Goal: Task Accomplishment & Management: Manage account settings

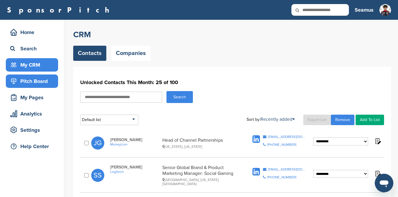
click at [40, 81] on div "Pitch Board" at bounding box center [33, 81] width 49 height 10
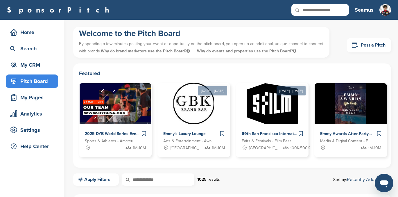
click at [365, 9] on h3 "Seamus" at bounding box center [364, 10] width 19 height 8
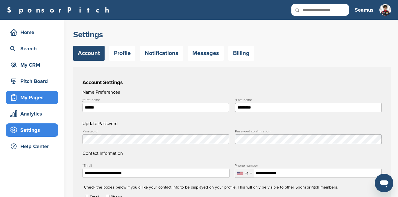
click at [34, 96] on div "My Pages" at bounding box center [33, 97] width 49 height 10
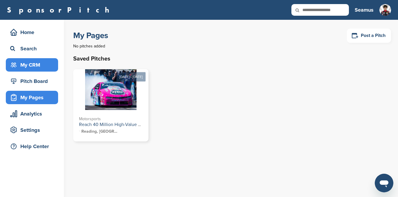
click at [28, 60] on div "My CRM" at bounding box center [33, 65] width 49 height 10
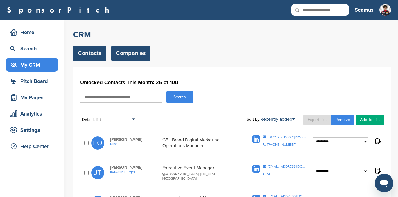
click at [130, 50] on link "Companies" at bounding box center [130, 53] width 39 height 15
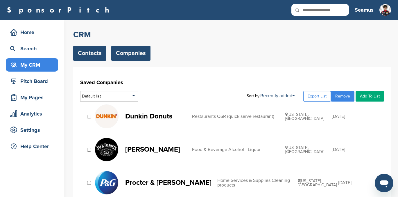
click at [89, 48] on link "Contacts" at bounding box center [89, 53] width 33 height 15
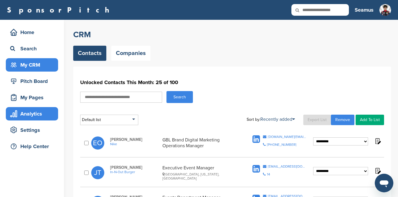
click at [33, 115] on div "Analytics" at bounding box center [33, 113] width 49 height 10
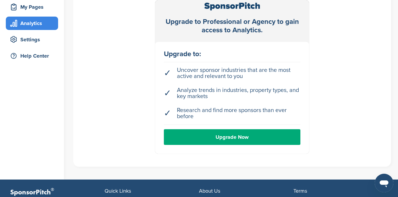
scroll to position [91, 0]
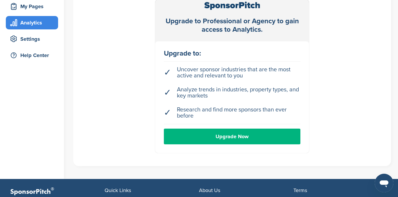
click at [230, 136] on link "Upgrade Now" at bounding box center [232, 136] width 136 height 16
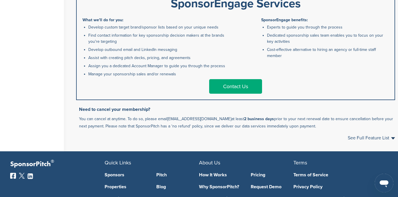
scroll to position [366, 0]
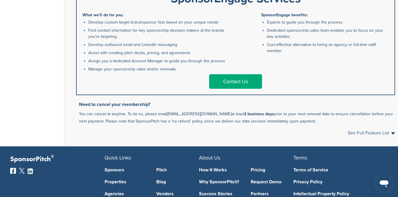
click at [390, 132] on span "See Full Feature List" at bounding box center [371, 132] width 47 height 5
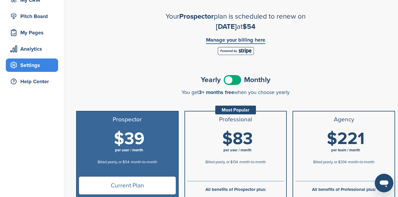
scroll to position [0, 0]
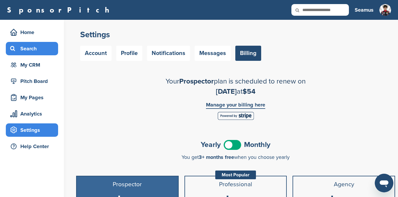
click at [26, 48] on div "Search" at bounding box center [33, 48] width 49 height 10
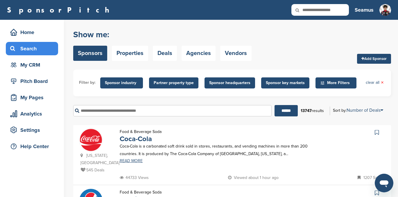
click at [361, 10] on h3 "Seamus" at bounding box center [364, 10] width 19 height 8
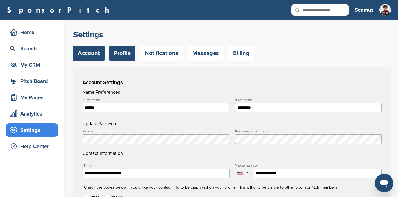
click at [120, 53] on link "Profile" at bounding box center [122, 53] width 26 height 15
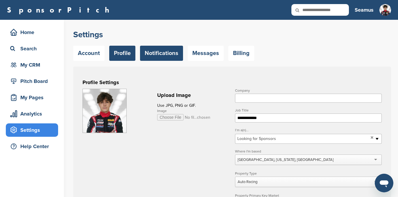
click at [153, 53] on link "Notifications" at bounding box center [161, 53] width 43 height 15
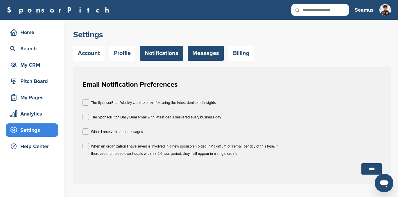
click at [206, 51] on link "Messages" at bounding box center [206, 53] width 36 height 15
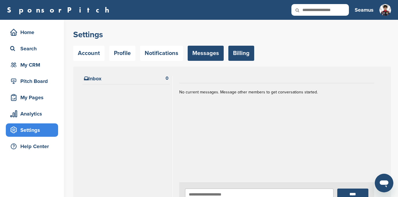
click at [238, 53] on link "Billing" at bounding box center [241, 53] width 26 height 15
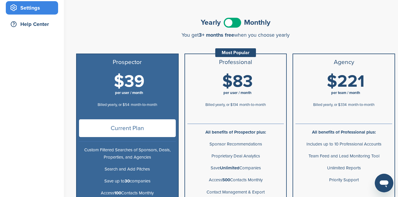
scroll to position [190, 0]
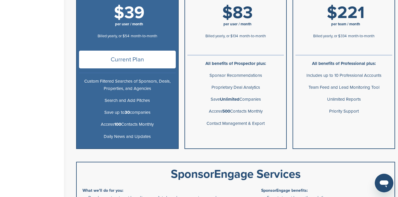
click at [233, 136] on ul "Professional Most Popular $83 per user / month Billed yearly, or $134 month-to-…" at bounding box center [235, 67] width 102 height 164
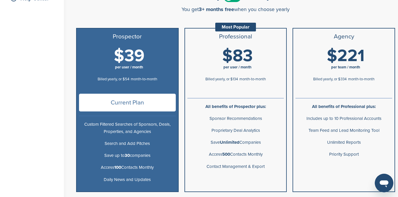
scroll to position [147, 0]
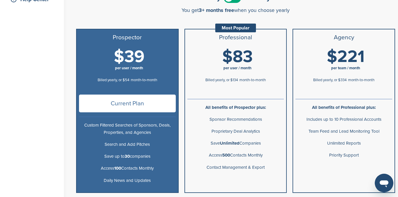
click at [235, 27] on div "Most Popular" at bounding box center [235, 28] width 41 height 9
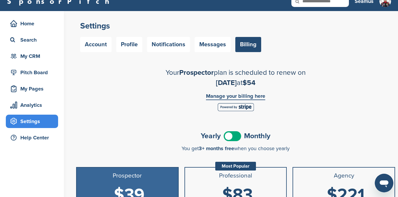
scroll to position [7, 0]
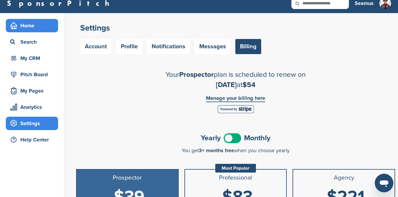
click at [27, 27] on div "Home" at bounding box center [33, 25] width 49 height 10
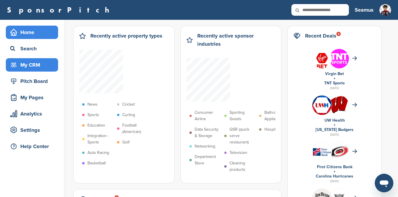
click at [24, 66] on div "My CRM" at bounding box center [33, 65] width 49 height 10
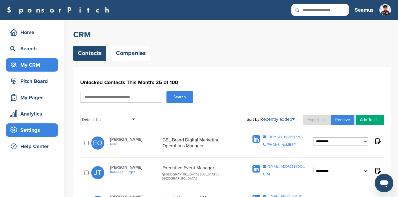
click at [28, 127] on div "Settings" at bounding box center [33, 130] width 49 height 10
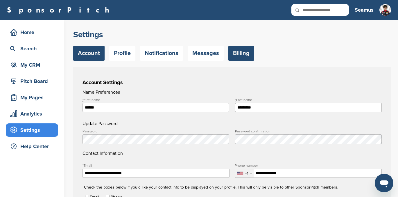
click at [234, 51] on link "Billing" at bounding box center [241, 53] width 26 height 15
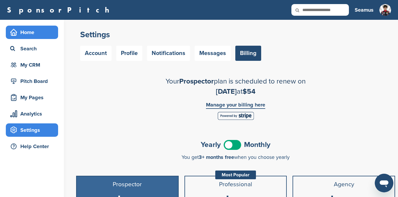
click at [29, 35] on div "Home" at bounding box center [33, 32] width 49 height 10
click at [26, 11] on link "SponsorPitch" at bounding box center [60, 10] width 106 height 8
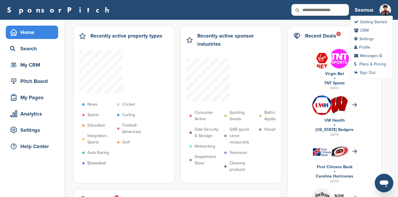
click at [385, 11] on img at bounding box center [385, 10] width 12 height 12
click at [366, 64] on link "Plans & Pricing" at bounding box center [370, 64] width 32 height 5
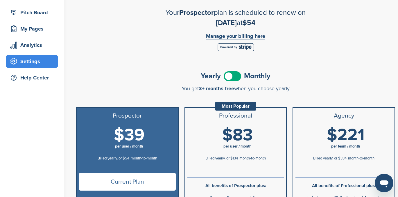
scroll to position [68, 0]
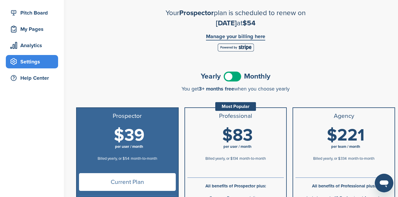
click at [235, 77] on span at bounding box center [232, 76] width 17 height 10
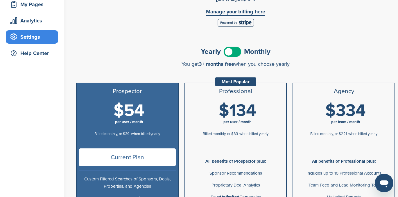
scroll to position [91, 0]
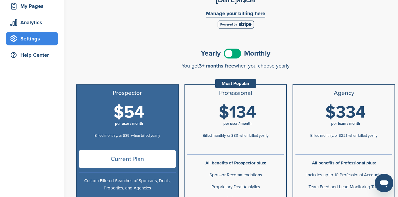
click at [227, 53] on span at bounding box center [232, 53] width 17 height 10
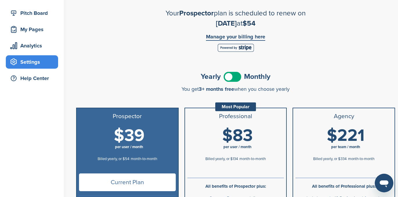
scroll to position [0, 0]
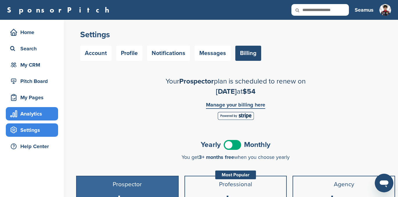
click at [35, 110] on div "Analytics" at bounding box center [33, 113] width 49 height 10
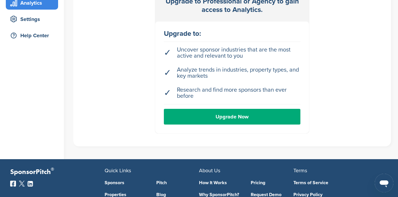
scroll to position [127, 0]
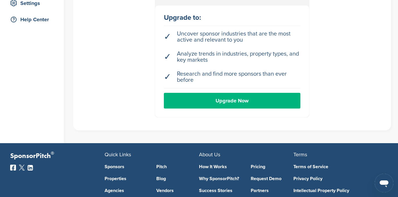
click at [230, 98] on link "Upgrade Now" at bounding box center [232, 101] width 136 height 16
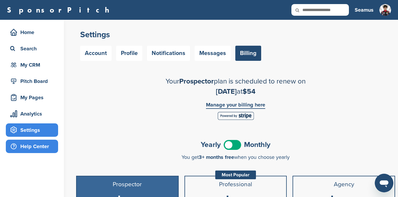
click at [33, 148] on div "Help Center" at bounding box center [33, 146] width 49 height 10
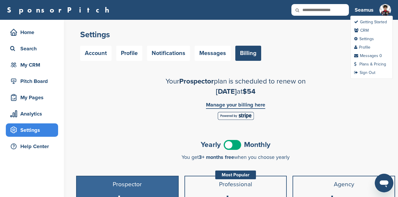
click at [381, 7] on img at bounding box center [385, 10] width 12 height 12
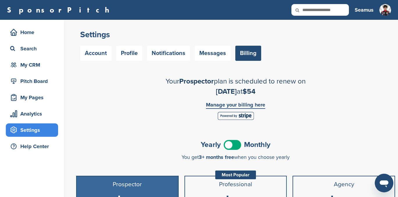
click at [364, 9] on h3 "Seamus" at bounding box center [364, 10] width 19 height 8
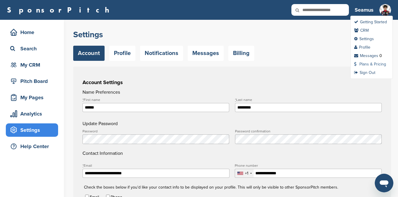
click at [369, 62] on link "Plans & Pricing" at bounding box center [370, 64] width 32 height 5
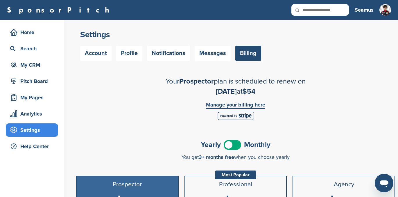
click at [243, 105] on link "Manage your billing here" at bounding box center [235, 105] width 59 height 7
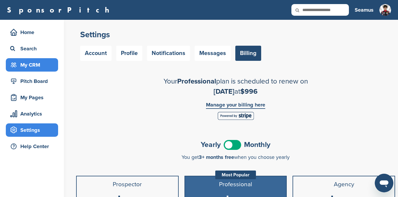
click at [30, 65] on div "My CRM" at bounding box center [33, 65] width 49 height 10
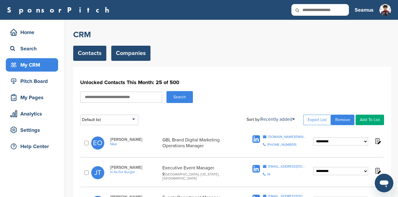
click at [129, 55] on link "Companies" at bounding box center [130, 53] width 39 height 15
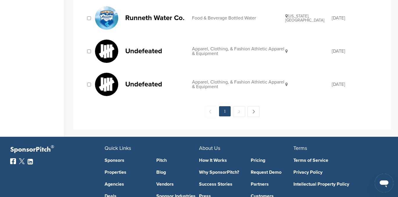
scroll to position [659, 0]
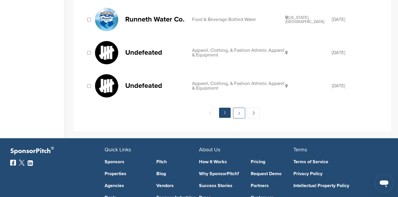
click at [239, 114] on link "2" at bounding box center [239, 112] width 12 height 11
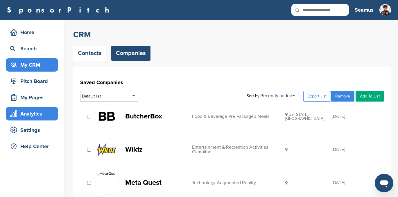
click at [30, 112] on div "Analytics" at bounding box center [33, 113] width 49 height 10
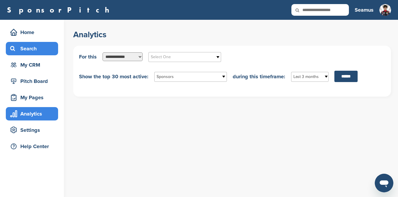
click at [26, 49] on div "Search" at bounding box center [33, 48] width 49 height 10
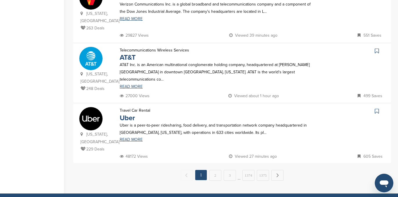
scroll to position [564, 0]
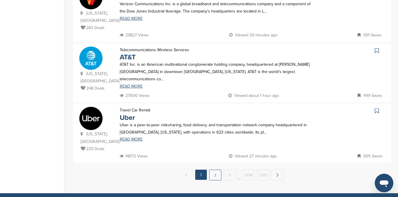
click at [214, 169] on link "2" at bounding box center [215, 174] width 12 height 11
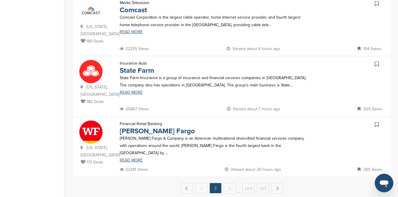
scroll to position [567, 0]
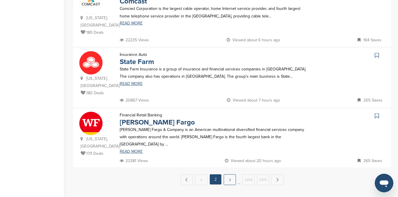
click at [231, 174] on link "3" at bounding box center [230, 179] width 12 height 11
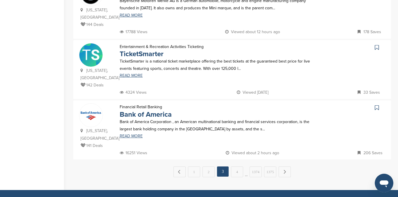
scroll to position [568, 0]
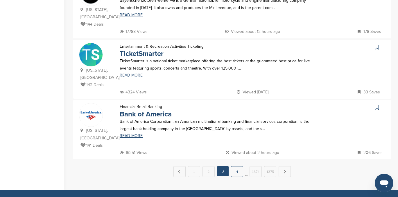
click at [237, 166] on link "4" at bounding box center [237, 171] width 12 height 11
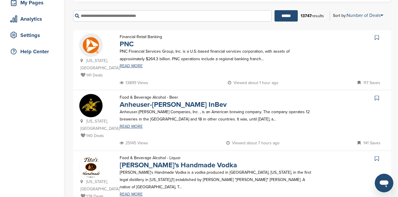
scroll to position [91, 0]
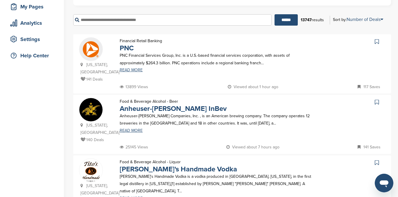
click at [376, 42] on icon at bounding box center [377, 42] width 4 height 6
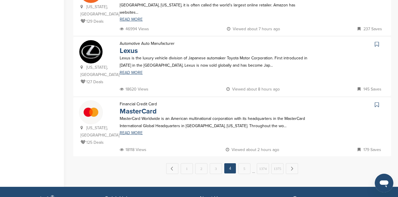
scroll to position [598, 0]
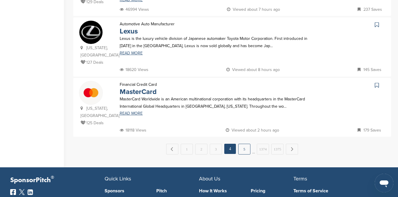
click at [245, 143] on link "5" at bounding box center [244, 148] width 12 height 11
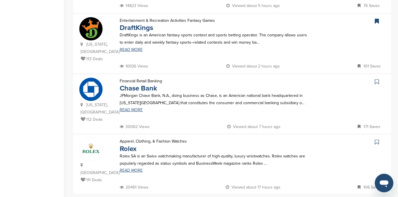
scroll to position [534, 0]
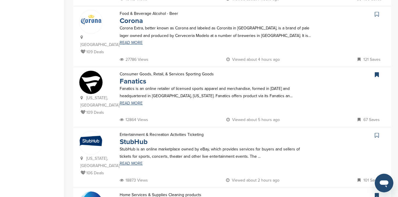
scroll to position [186, 0]
click at [376, 132] on icon at bounding box center [377, 135] width 4 height 6
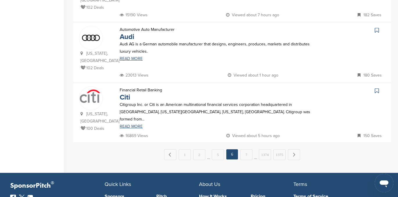
scroll to position [591, 0]
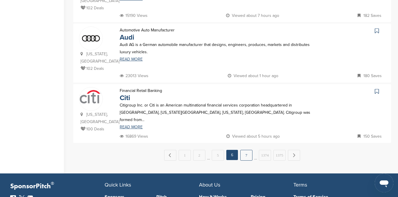
click at [246, 150] on link "7" at bounding box center [246, 155] width 12 height 11
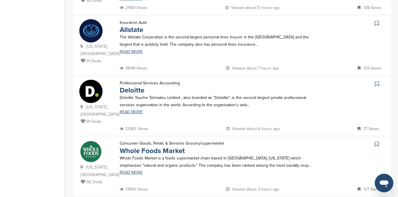
scroll to position [537, 0]
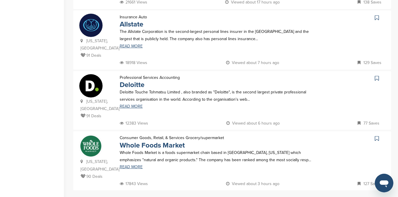
click at [377, 135] on icon at bounding box center [377, 138] width 4 height 6
click at [376, 75] on icon at bounding box center [377, 78] width 4 height 6
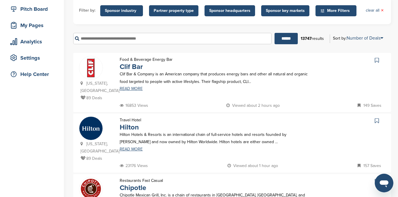
scroll to position [72, 0]
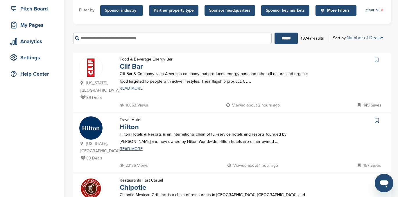
click at [377, 59] on icon at bounding box center [377, 60] width 4 height 6
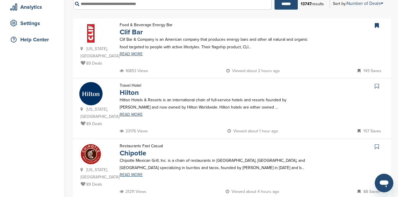
scroll to position [109, 0]
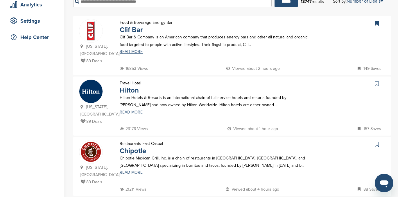
click at [377, 81] on icon at bounding box center [377, 84] width 4 height 6
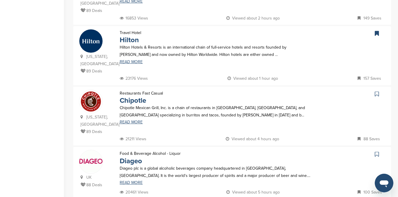
scroll to position [160, 0]
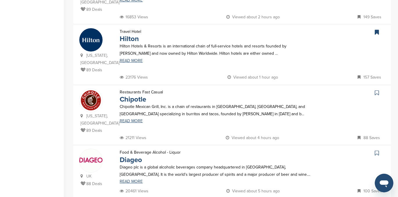
click at [375, 90] on icon at bounding box center [377, 93] width 4 height 6
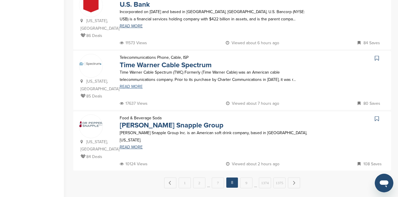
scroll to position [549, 0]
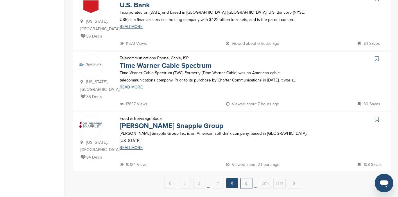
click at [247, 178] on link "9" at bounding box center [246, 183] width 12 height 11
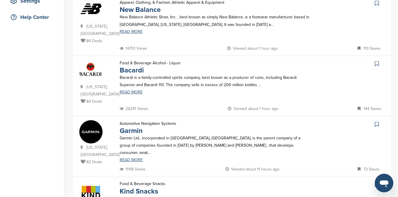
scroll to position [129, 0]
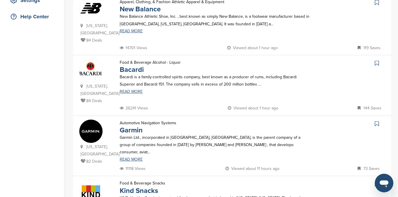
click at [375, 123] on icon at bounding box center [377, 123] width 4 height 6
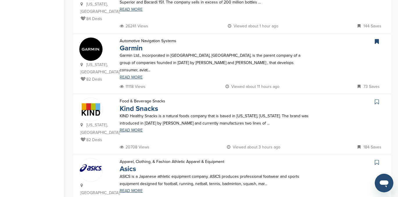
scroll to position [212, 0]
click at [376, 98] on icon at bounding box center [377, 101] width 4 height 6
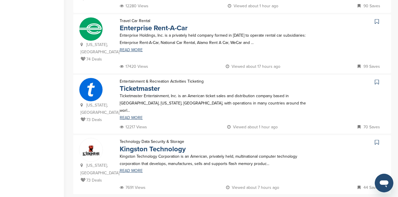
scroll to position [533, 0]
click at [377, 139] on icon at bounding box center [377, 142] width 4 height 6
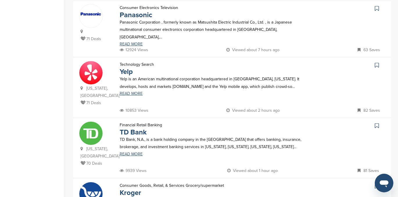
scroll to position [184, 0]
click at [376, 62] on icon at bounding box center [377, 65] width 4 height 6
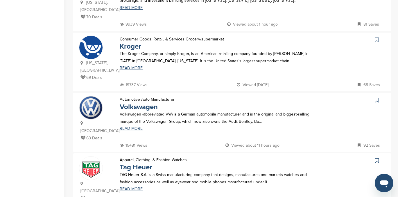
scroll to position [386, 0]
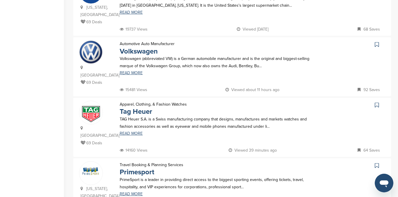
click at [377, 102] on icon at bounding box center [377, 105] width 4 height 6
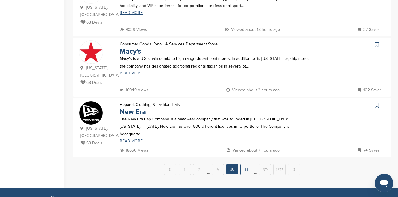
scroll to position [565, 0]
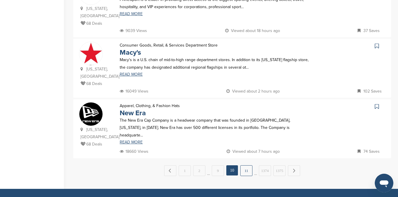
click at [246, 165] on link "11" at bounding box center [246, 170] width 12 height 11
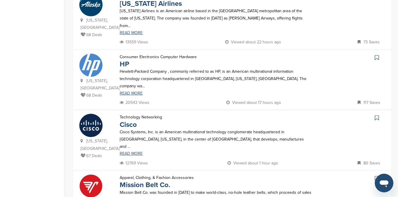
scroll to position [209, 0]
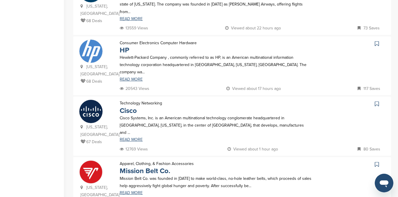
click at [376, 101] on icon at bounding box center [377, 104] width 4 height 6
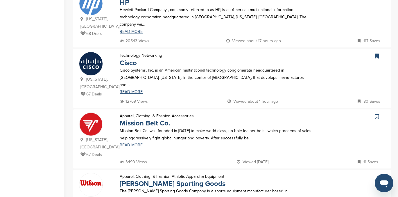
scroll to position [259, 0]
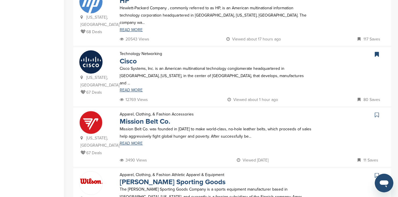
click at [376, 112] on icon at bounding box center [377, 115] width 4 height 6
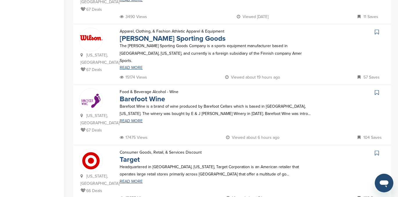
scroll to position [446, 0]
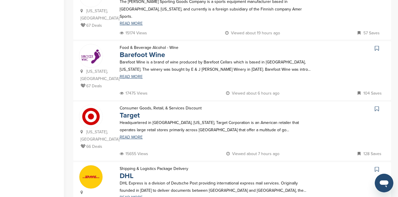
click at [377, 166] on icon at bounding box center [377, 169] width 4 height 6
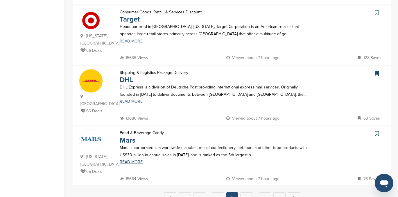
scroll to position [541, 0]
click at [245, 192] on link "12" at bounding box center [246, 197] width 12 height 11
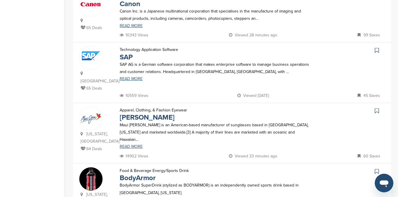
scroll to position [195, 0]
click at [377, 108] on icon at bounding box center [377, 111] width 4 height 6
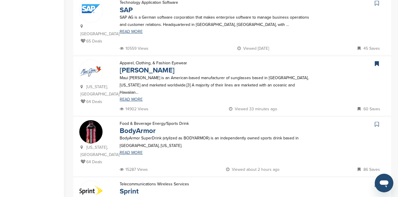
scroll to position [245, 0]
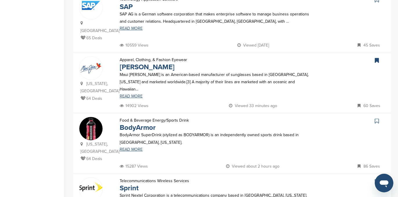
click at [377, 118] on icon at bounding box center [377, 121] width 4 height 6
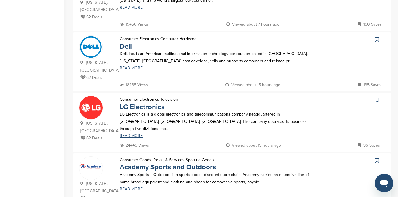
scroll to position [506, 0]
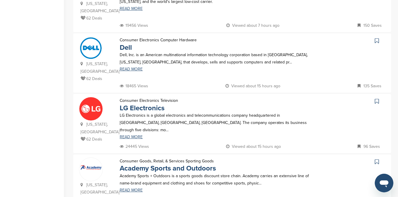
click at [375, 159] on icon at bounding box center [377, 162] width 4 height 6
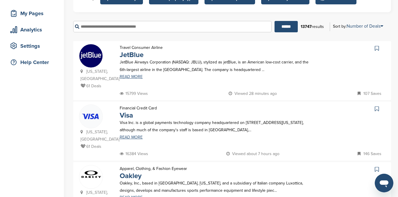
scroll to position [82, 0]
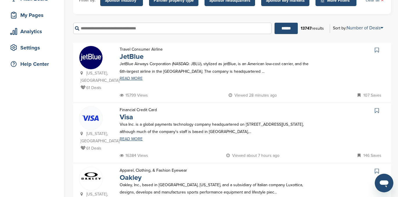
click at [376, 49] on icon at bounding box center [377, 50] width 4 height 6
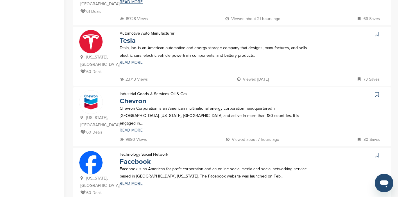
scroll to position [401, 0]
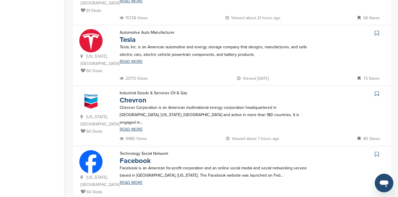
click at [377, 91] on icon at bounding box center [377, 94] width 4 height 6
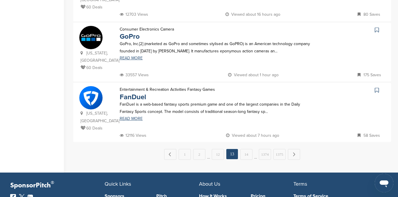
scroll to position [585, 0]
click at [377, 87] on icon at bounding box center [377, 90] width 4 height 6
click at [246, 149] on link "14" at bounding box center [246, 154] width 12 height 11
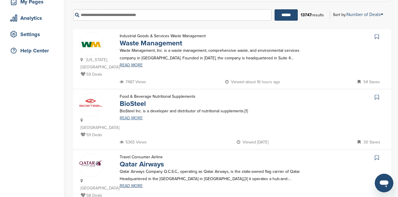
scroll to position [95, 0]
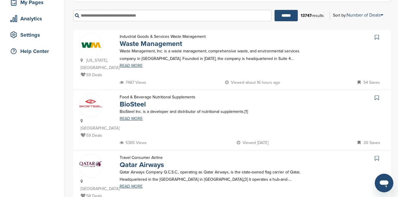
click at [376, 95] on icon at bounding box center [377, 98] width 4 height 6
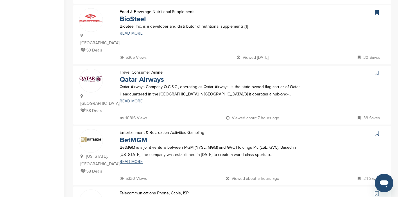
scroll to position [180, 0]
click at [377, 130] on icon at bounding box center [377, 133] width 4 height 6
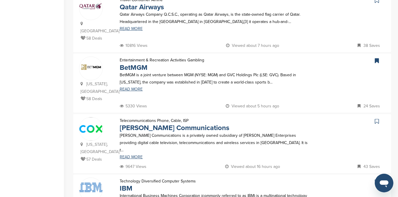
scroll to position [252, 0]
click at [376, 118] on icon at bounding box center [377, 121] width 4 height 6
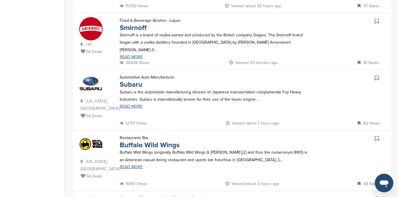
scroll to position [472, 0]
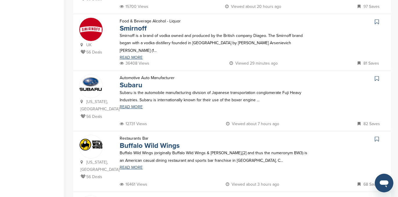
click at [375, 136] on icon at bounding box center [377, 139] width 4 height 6
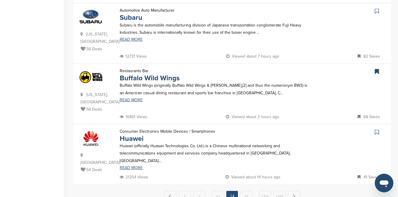
scroll to position [539, 0]
click at [247, 191] on link "15" at bounding box center [246, 196] width 12 height 11
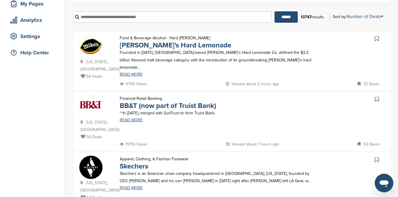
scroll to position [93, 0]
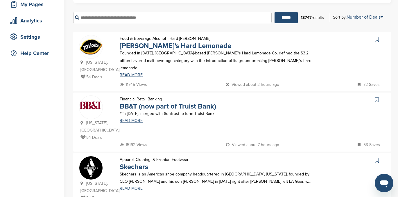
click at [376, 98] on icon at bounding box center [377, 100] width 4 height 6
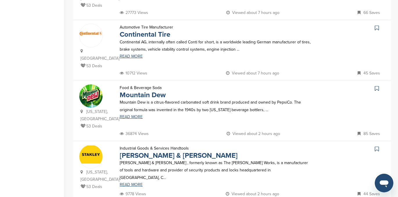
scroll to position [366, 0]
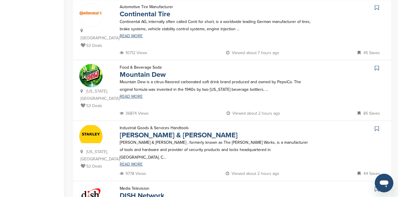
click at [375, 125] on icon at bounding box center [377, 128] width 4 height 6
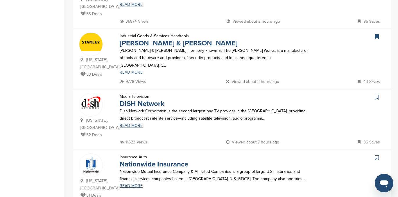
scroll to position [458, 0]
click at [377, 94] on icon at bounding box center [377, 97] width 4 height 6
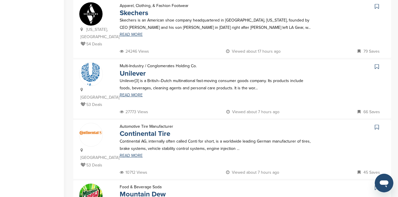
scroll to position [0, 0]
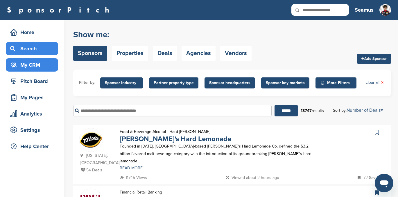
click at [35, 65] on div "My CRM" at bounding box center [33, 65] width 49 height 10
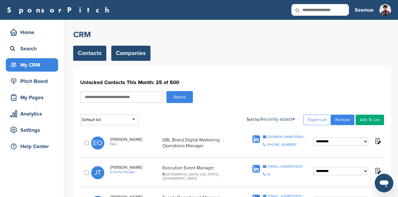
click at [131, 55] on link "Companies" at bounding box center [130, 53] width 39 height 15
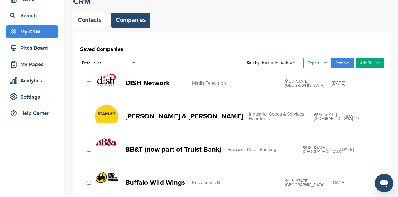
scroll to position [32, 0]
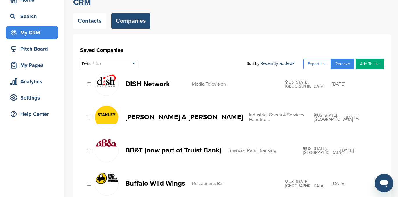
click at [368, 64] on link "Add To List" at bounding box center [369, 64] width 28 height 10
click at [328, 75] on input "text" at bounding box center [354, 73] width 57 height 7
type input "********"
click at [213, 53] on h1 "Saved Companies" at bounding box center [232, 50] width 304 height 10
click at [134, 62] on div "Default list" at bounding box center [109, 64] width 58 height 10
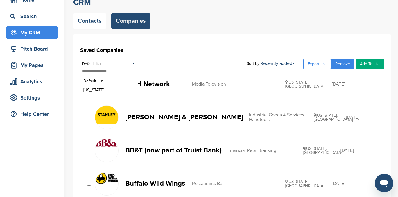
click at [173, 60] on div "Default list Default List Colorado Sort by: Recently added Recently added Compa…" at bounding box center [232, 64] width 304 height 10
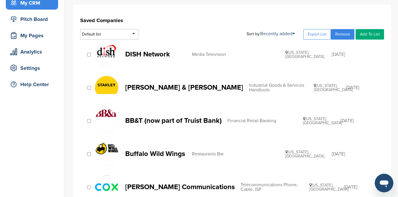
scroll to position [62, 0]
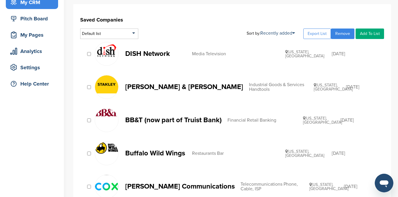
click at [368, 34] on link "Add To List" at bounding box center [369, 33] width 28 height 10
click at [340, 43] on input "text" at bounding box center [354, 43] width 57 height 7
type input "*********"
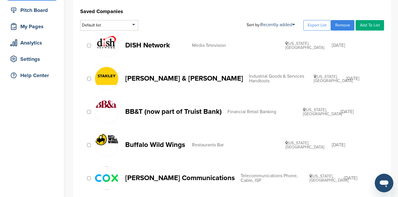
scroll to position [69, 0]
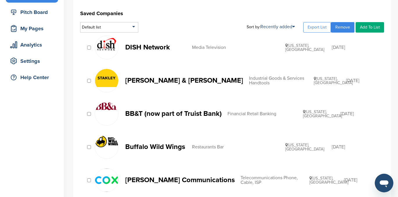
click at [367, 29] on link "Add To List" at bounding box center [369, 27] width 28 height 10
click at [339, 57] on li "Southeast" at bounding box center [355, 55] width 55 height 9
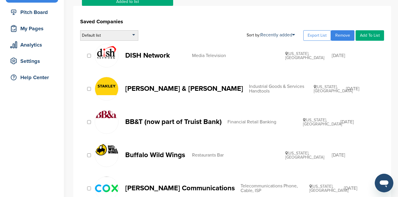
click at [131, 34] on div "Default list" at bounding box center [109, 35] width 58 height 10
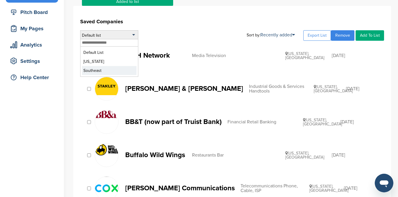
click at [111, 69] on li "Southeast" at bounding box center [109, 70] width 55 height 9
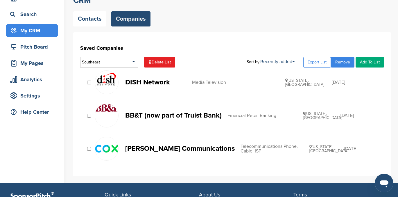
scroll to position [35, 0]
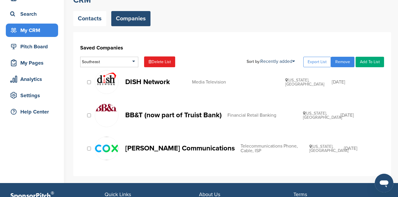
click at [342, 60] on link "Remove" at bounding box center [343, 62] width 24 height 10
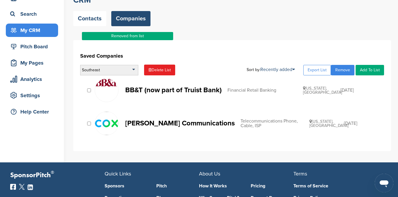
click at [119, 69] on div "Southeast" at bounding box center [109, 70] width 58 height 10
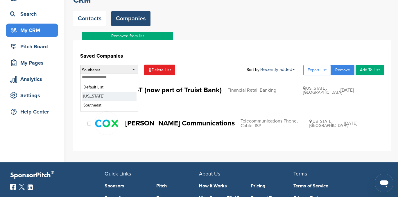
click at [106, 97] on li "[US_STATE]" at bounding box center [109, 95] width 55 height 9
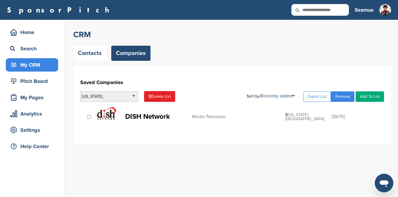
click at [114, 97] on div "[US_STATE]" at bounding box center [109, 96] width 58 height 10
click at [97, 114] on li "Default List" at bounding box center [109, 113] width 55 height 9
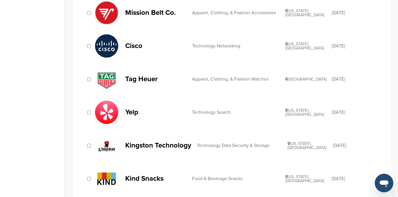
scroll to position [596, 0]
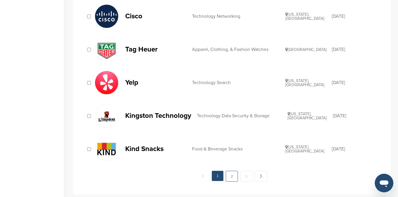
click at [230, 174] on link "2" at bounding box center [232, 175] width 12 height 11
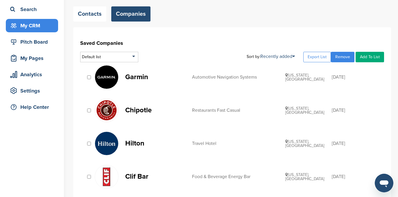
scroll to position [40, 0]
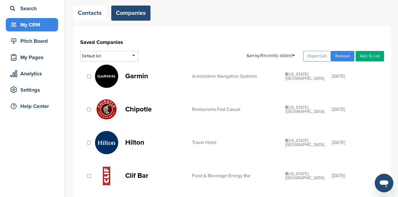
click at [369, 54] on link "Add To List" at bounding box center [369, 56] width 28 height 10
click at [336, 75] on li "[US_STATE]" at bounding box center [355, 75] width 55 height 9
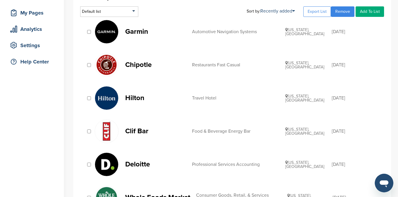
scroll to position [84, 0]
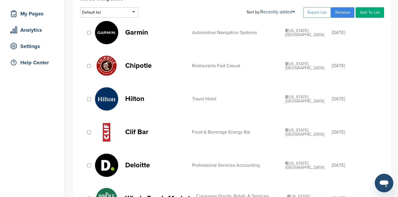
click at [373, 11] on link "Add To List" at bounding box center [369, 12] width 28 height 10
click at [340, 42] on li "Southeast" at bounding box center [355, 41] width 55 height 9
click at [369, 12] on link "Add To List" at bounding box center [369, 12] width 28 height 10
click at [339, 33] on li "[US_STATE]" at bounding box center [355, 32] width 55 height 9
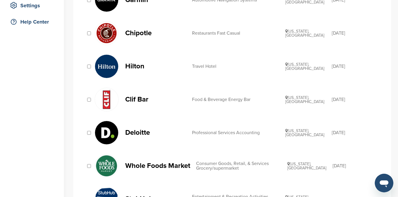
scroll to position [128, 0]
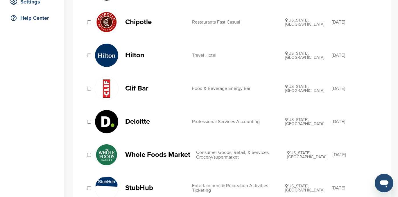
click at [89, 96] on div "Clif Bar Food & Beverage Energy Bar Colorado, USA 11/06/2014" at bounding box center [232, 88] width 304 height 30
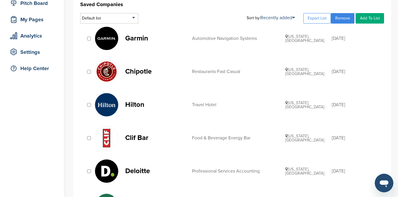
scroll to position [76, 0]
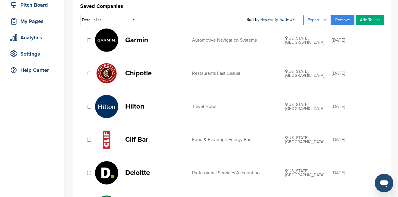
click at [371, 16] on link "Add To List" at bounding box center [369, 20] width 28 height 10
click at [339, 41] on li "[US_STATE]" at bounding box center [355, 39] width 55 height 9
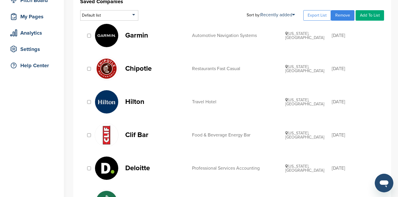
scroll to position [80, 0]
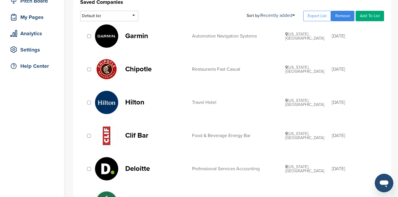
click at [366, 15] on link "Add To List" at bounding box center [369, 16] width 28 height 10
click at [340, 46] on li "Southeast" at bounding box center [355, 44] width 55 height 9
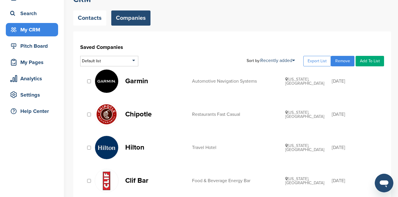
scroll to position [0, 0]
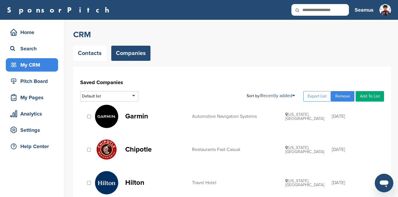
click at [370, 98] on link "Add To List" at bounding box center [369, 96] width 28 height 10
click at [334, 126] on li "Southeast" at bounding box center [355, 124] width 55 height 9
click at [369, 93] on link "Add To List" at bounding box center [369, 96] width 28 height 10
click at [337, 127] on li "Southeast" at bounding box center [355, 124] width 55 height 9
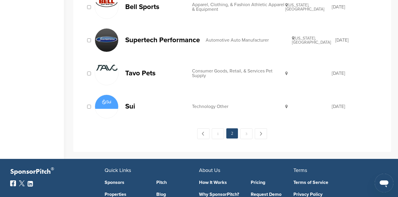
scroll to position [641, 0]
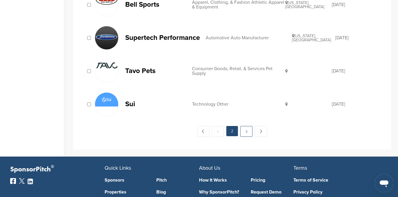
click at [246, 128] on link "3" at bounding box center [246, 131] width 12 height 11
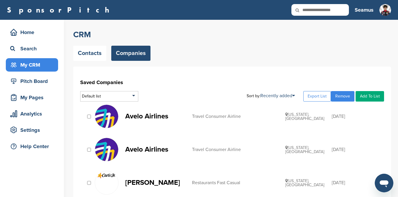
click at [367, 95] on link "Add To List" at bounding box center [369, 96] width 28 height 10
click at [337, 125] on li "Southeast" at bounding box center [355, 124] width 55 height 9
click at [368, 94] on link "Add To List" at bounding box center [369, 96] width 28 height 10
click at [346, 116] on li "[US_STATE]" at bounding box center [355, 115] width 55 height 9
click at [89, 53] on link "Contacts" at bounding box center [89, 53] width 33 height 15
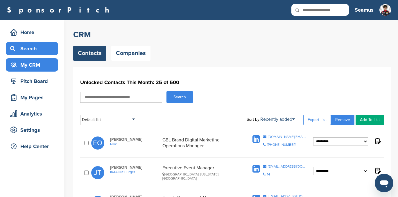
click at [29, 46] on div "Search" at bounding box center [33, 48] width 49 height 10
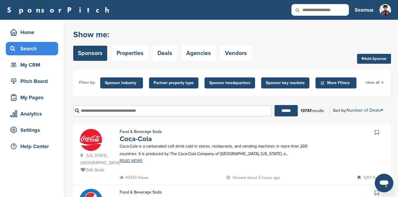
click at [219, 80] on span "Sponsor headquarters" at bounding box center [229, 83] width 41 height 6
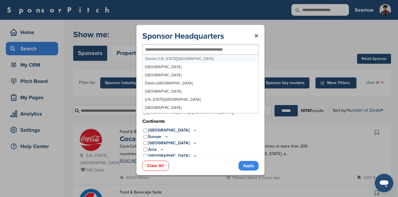
click at [156, 51] on input "text" at bounding box center [190, 49] width 91 height 5
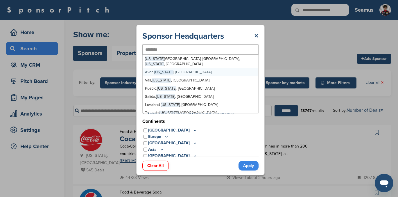
type input "********"
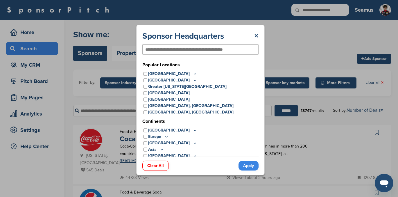
click at [242, 37] on div "Sponsor Headquarters ×" at bounding box center [200, 36] width 116 height 10
click at [192, 72] on icon at bounding box center [194, 73] width 5 height 5
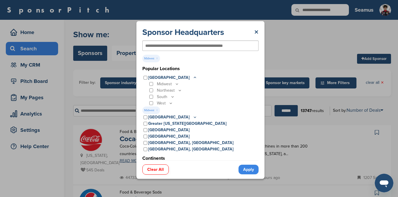
click at [246, 169] on link "Apply" at bounding box center [248, 169] width 20 height 10
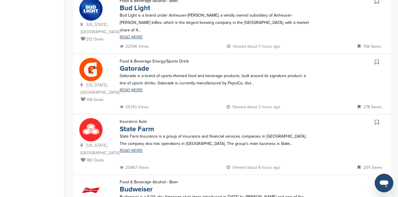
scroll to position [197, 0]
click at [377, 119] on icon at bounding box center [377, 122] width 4 height 6
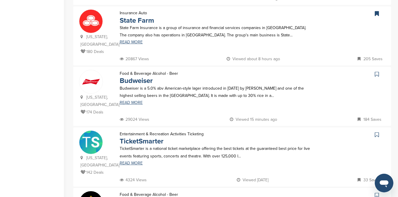
scroll to position [305, 0]
click at [377, 132] on icon at bounding box center [377, 135] width 4 height 6
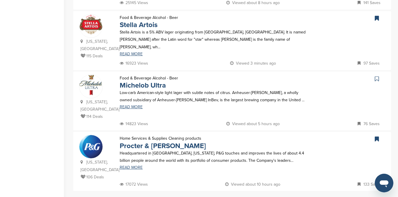
scroll to position [547, 0]
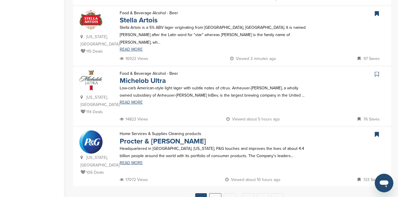
click at [217, 193] on link "2" at bounding box center [215, 198] width 12 height 11
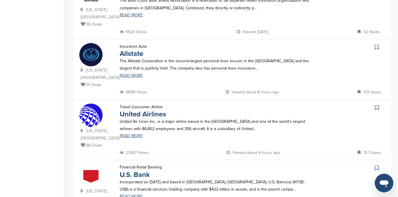
scroll to position [151, 0]
click at [376, 105] on icon at bounding box center [377, 108] width 4 height 6
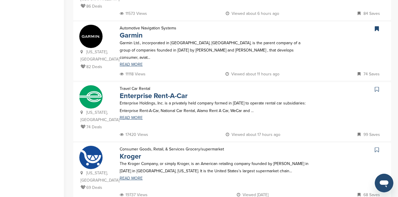
scroll to position [351, 0]
click at [375, 86] on icon at bounding box center [377, 89] width 4 height 6
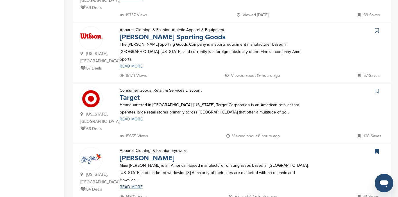
scroll to position [531, 0]
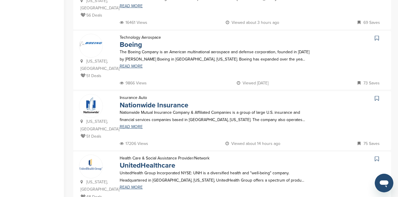
scroll to position [224, 0]
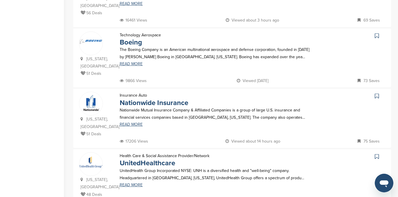
click at [377, 93] on icon at bounding box center [377, 96] width 4 height 6
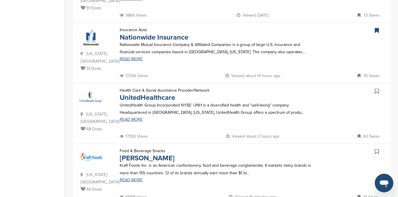
scroll to position [308, 0]
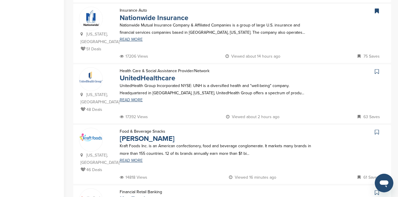
click at [376, 129] on icon at bounding box center [377, 132] width 4 height 6
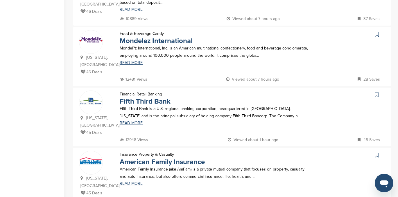
scroll to position [527, 0]
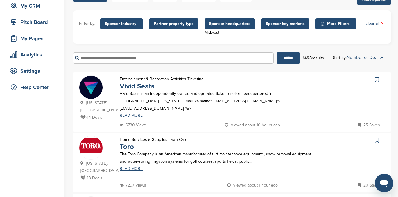
scroll to position [59, 0]
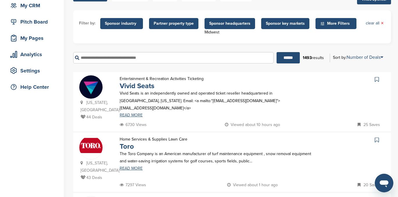
click at [377, 80] on icon at bounding box center [377, 79] width 4 height 6
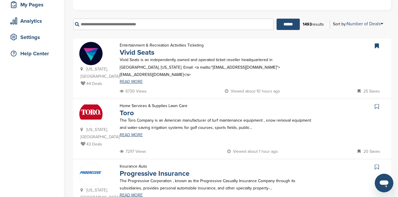
scroll to position [109, 0]
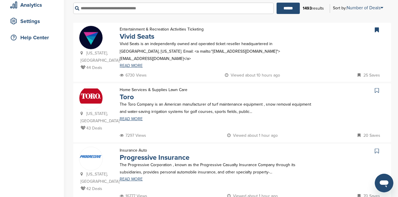
click at [375, 87] on icon at bounding box center [377, 90] width 4 height 6
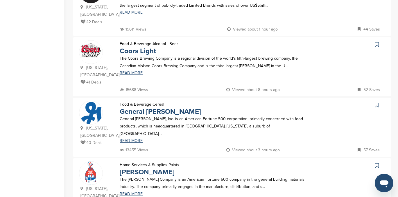
scroll to position [395, 0]
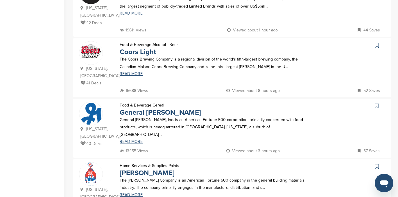
click at [376, 103] on icon at bounding box center [377, 106] width 4 height 6
click at [376, 163] on icon at bounding box center [377, 166] width 4 height 6
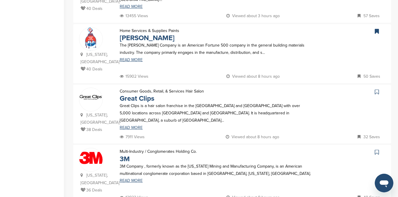
scroll to position [529, 0]
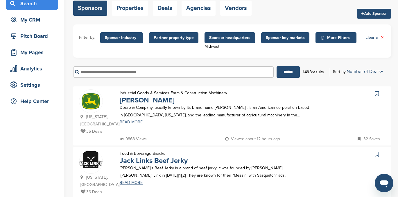
scroll to position [64, 0]
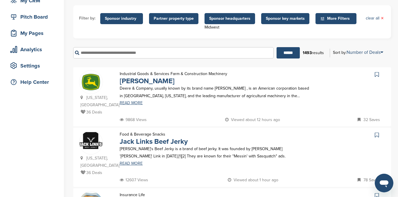
click at [377, 75] on icon at bounding box center [377, 74] width 4 height 6
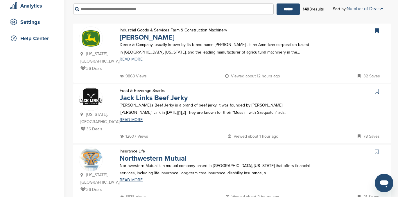
scroll to position [109, 0]
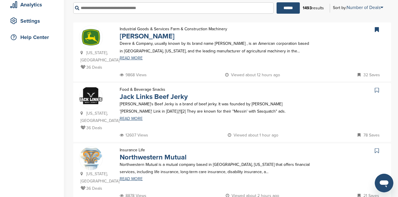
click at [377, 87] on icon at bounding box center [377, 90] width 4 height 6
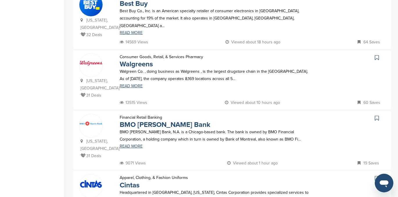
scroll to position [504, 0]
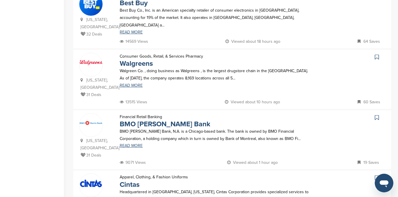
click at [377, 174] on icon at bounding box center [377, 177] width 4 height 6
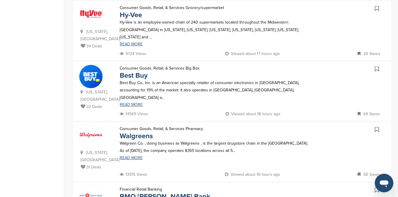
scroll to position [430, 0]
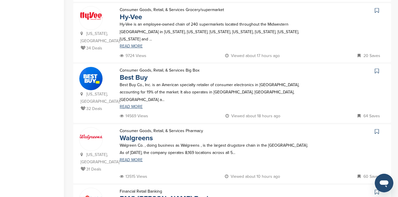
click at [377, 68] on icon at bounding box center [377, 71] width 4 height 6
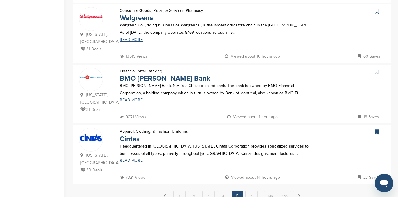
scroll to position [556, 0]
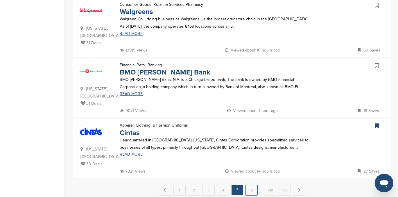
click at [250, 184] on link "6" at bounding box center [251, 189] width 12 height 11
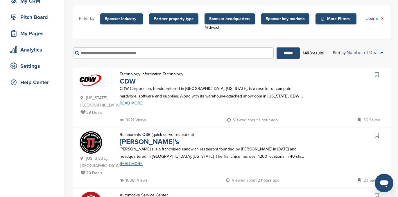
scroll to position [80, 0]
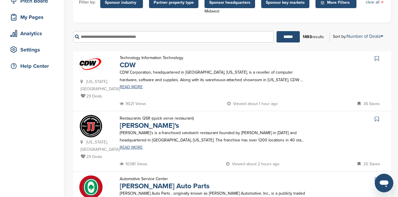
click at [376, 116] on icon at bounding box center [377, 119] width 4 height 6
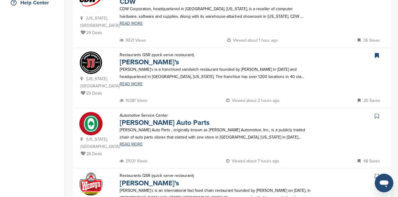
scroll to position [144, 0]
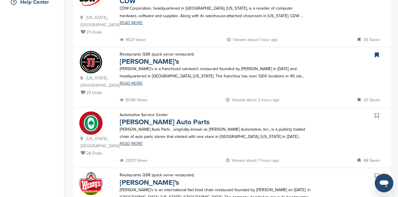
click at [376, 112] on icon at bounding box center [377, 115] width 4 height 6
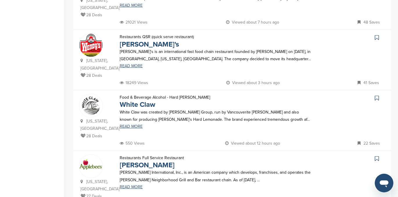
scroll to position [0, 0]
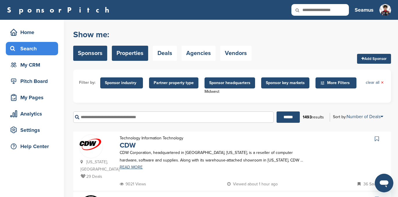
click at [129, 55] on link "Properties" at bounding box center [130, 53] width 36 height 15
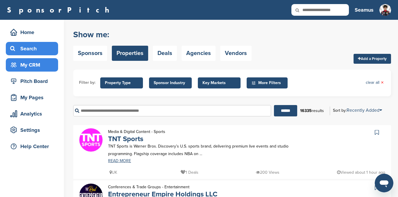
click at [35, 67] on div "My CRM" at bounding box center [33, 65] width 49 height 10
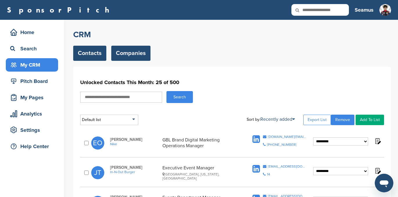
click at [133, 55] on link "Companies" at bounding box center [130, 53] width 39 height 15
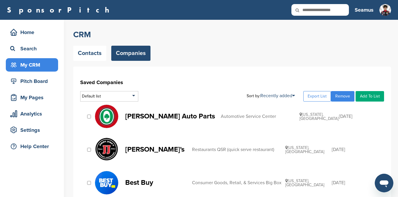
click at [373, 96] on link "Add To List" at bounding box center [369, 96] width 28 height 10
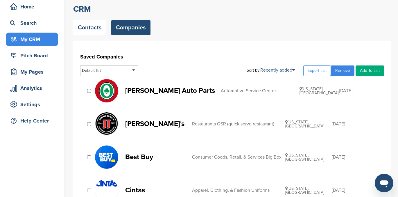
click at [374, 70] on link "Add To List" at bounding box center [369, 70] width 28 height 10
click at [350, 81] on input "text" at bounding box center [354, 80] width 57 height 7
type input "**********"
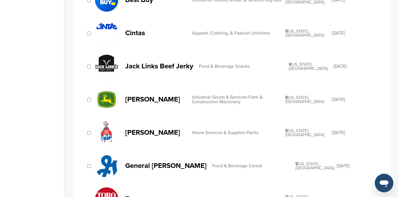
scroll to position [0, 0]
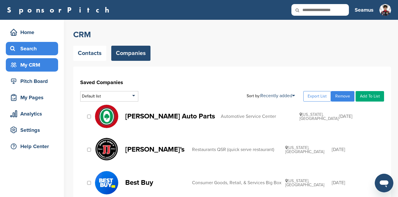
click at [25, 48] on div "Search" at bounding box center [33, 48] width 49 height 10
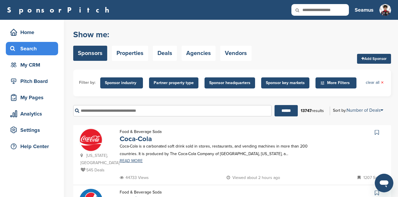
click at [332, 82] on span "More Filters" at bounding box center [336, 83] width 33 height 6
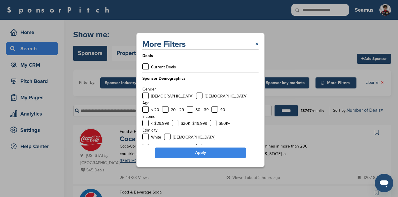
click at [256, 43] on link "×" at bounding box center [256, 44] width 3 height 10
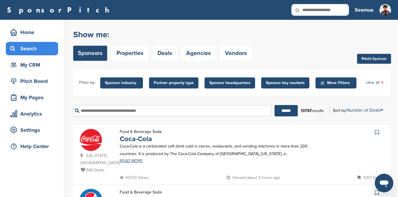
click at [91, 111] on input "text" at bounding box center [172, 110] width 198 height 11
click at [336, 82] on span "More Filters" at bounding box center [336, 83] width 33 height 6
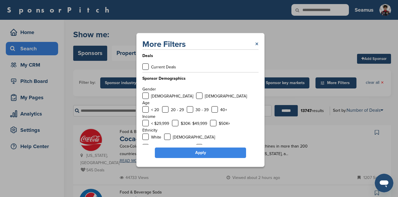
click at [256, 42] on link "×" at bounding box center [256, 44] width 3 height 10
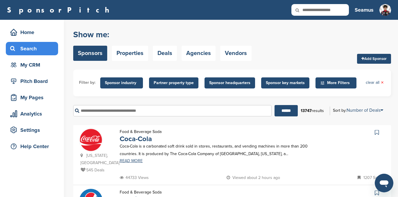
click at [291, 84] on span "Sponsor key markets" at bounding box center [285, 83] width 39 height 6
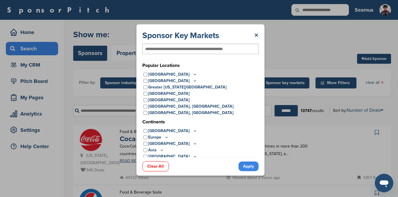
click at [194, 74] on icon at bounding box center [195, 74] width 2 height 1
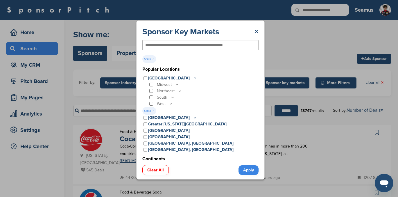
click at [246, 169] on link "Apply" at bounding box center [248, 170] width 20 height 10
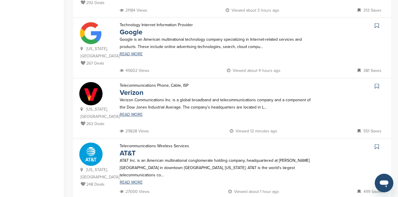
scroll to position [553, 0]
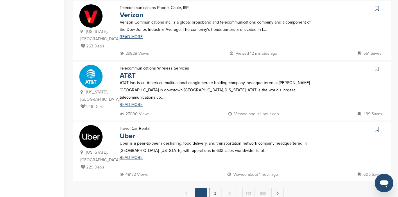
click at [213, 188] on link "2" at bounding box center [215, 193] width 12 height 11
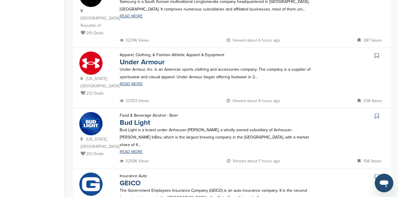
scroll to position [150, 0]
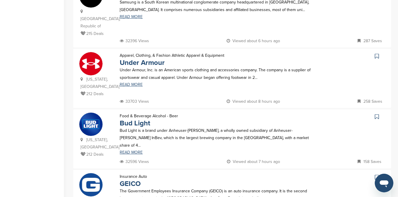
click at [376, 53] on icon at bounding box center [377, 56] width 4 height 6
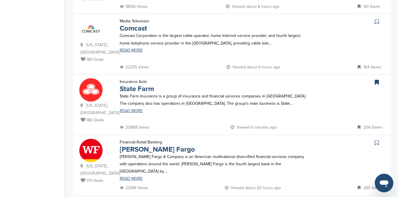
scroll to position [548, 0]
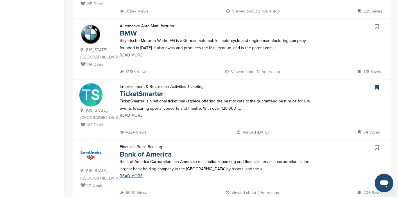
scroll to position [533, 0]
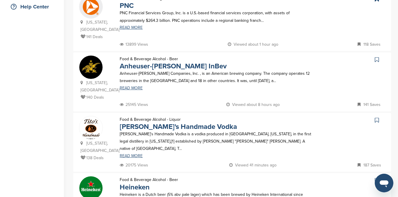
scroll to position [139, 0]
click at [377, 117] on icon at bounding box center [377, 120] width 4 height 6
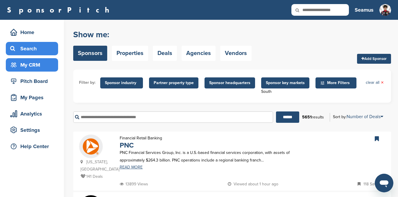
click at [28, 64] on div "My CRM" at bounding box center [33, 65] width 49 height 10
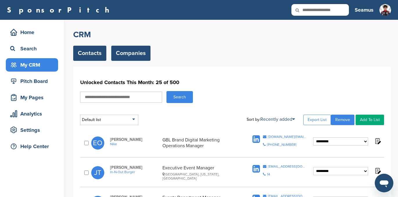
click at [132, 52] on link "Companies" at bounding box center [130, 53] width 39 height 15
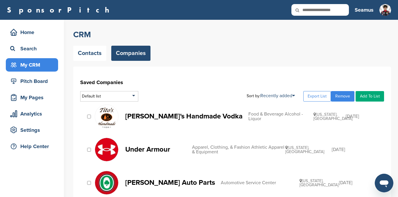
click at [368, 93] on link "Add To List" at bounding box center [369, 96] width 28 height 10
click at [351, 107] on input "text" at bounding box center [354, 105] width 57 height 7
type input "**********"
click at [371, 96] on link "Add To List" at bounding box center [369, 96] width 28 height 10
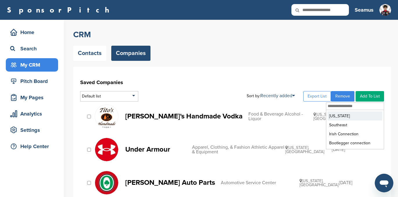
click at [337, 117] on li "[US_STATE]" at bounding box center [355, 115] width 55 height 9
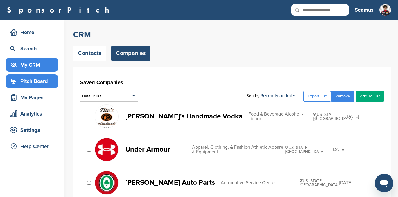
click at [25, 85] on div "Pitch Board" at bounding box center [33, 81] width 49 height 10
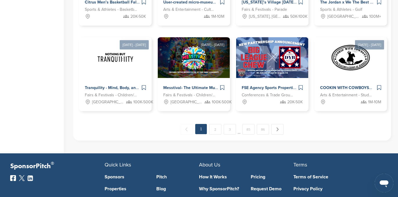
scroll to position [334, 0]
